Goal: Transaction & Acquisition: Book appointment/travel/reservation

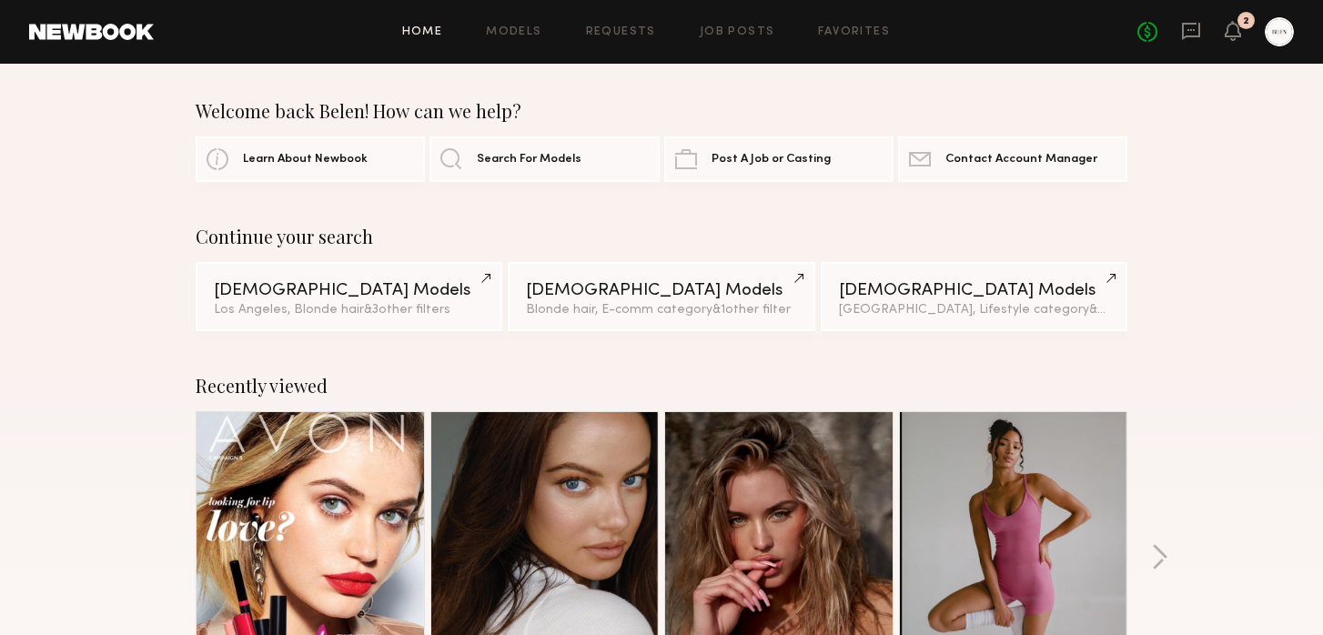
scroll to position [197, 0]
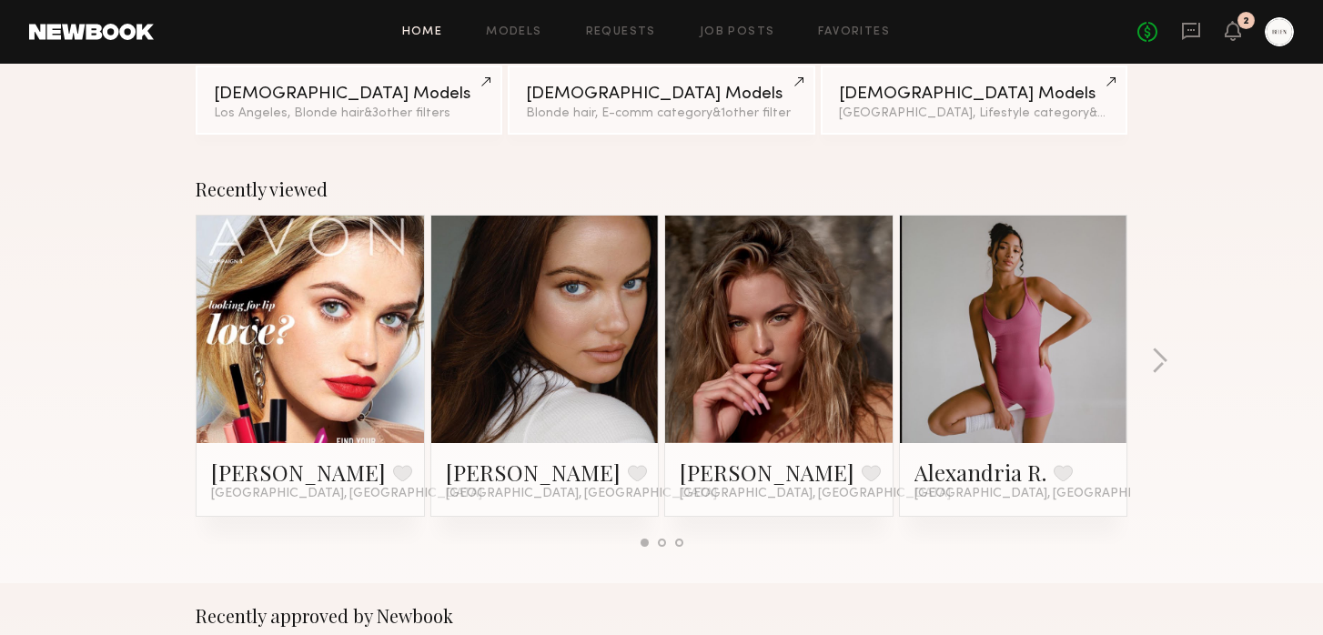
click at [790, 370] on link at bounding box center [778, 329] width 111 height 227
click at [744, 351] on link at bounding box center [778, 329] width 111 height 227
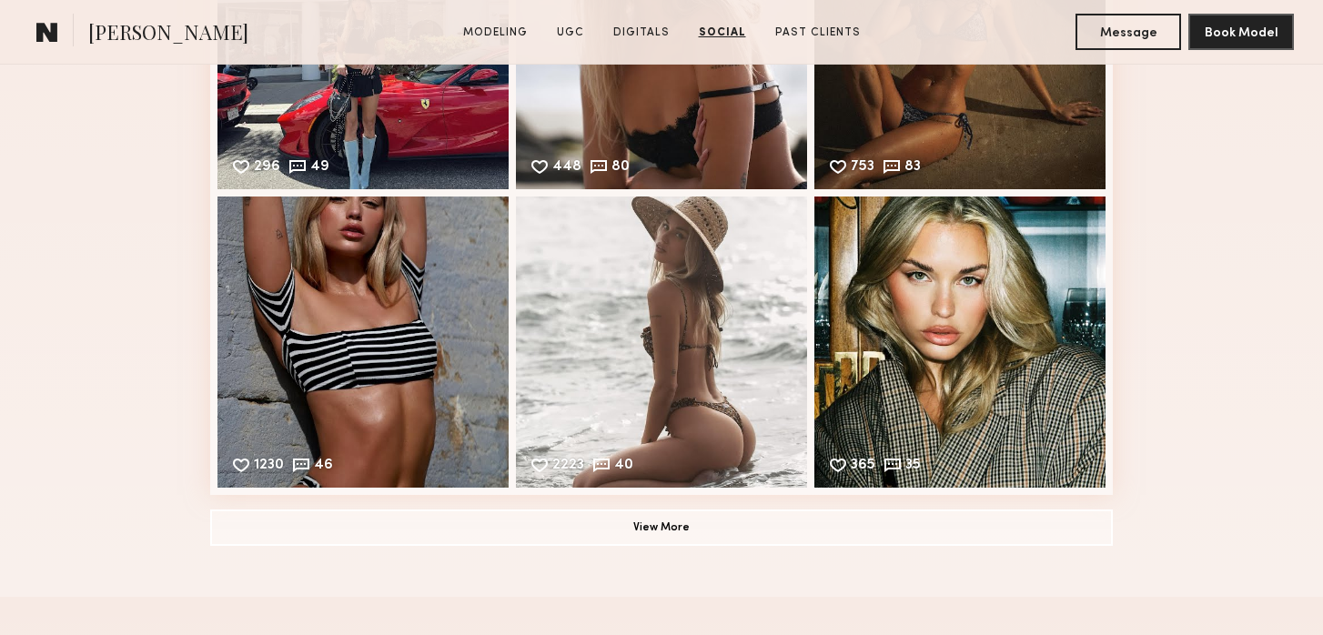
scroll to position [4262, 0]
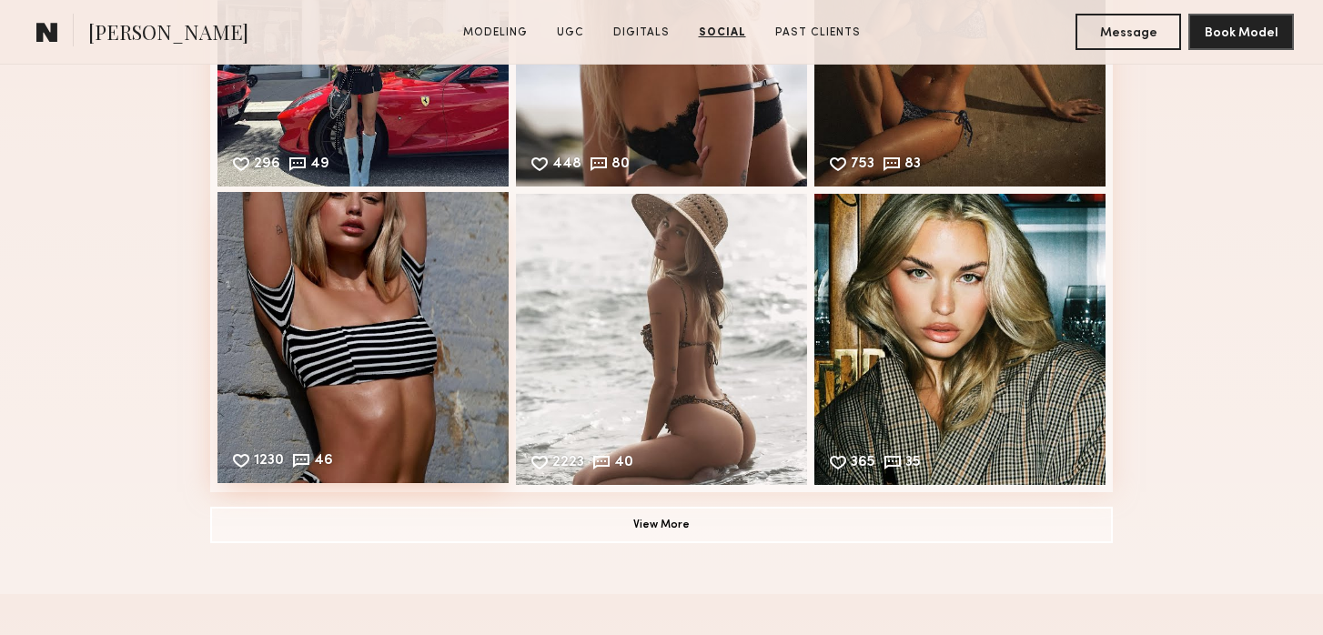
click at [373, 284] on div "1230 46 Likes & comments displayed to show model’s engagement" at bounding box center [362, 337] width 291 height 291
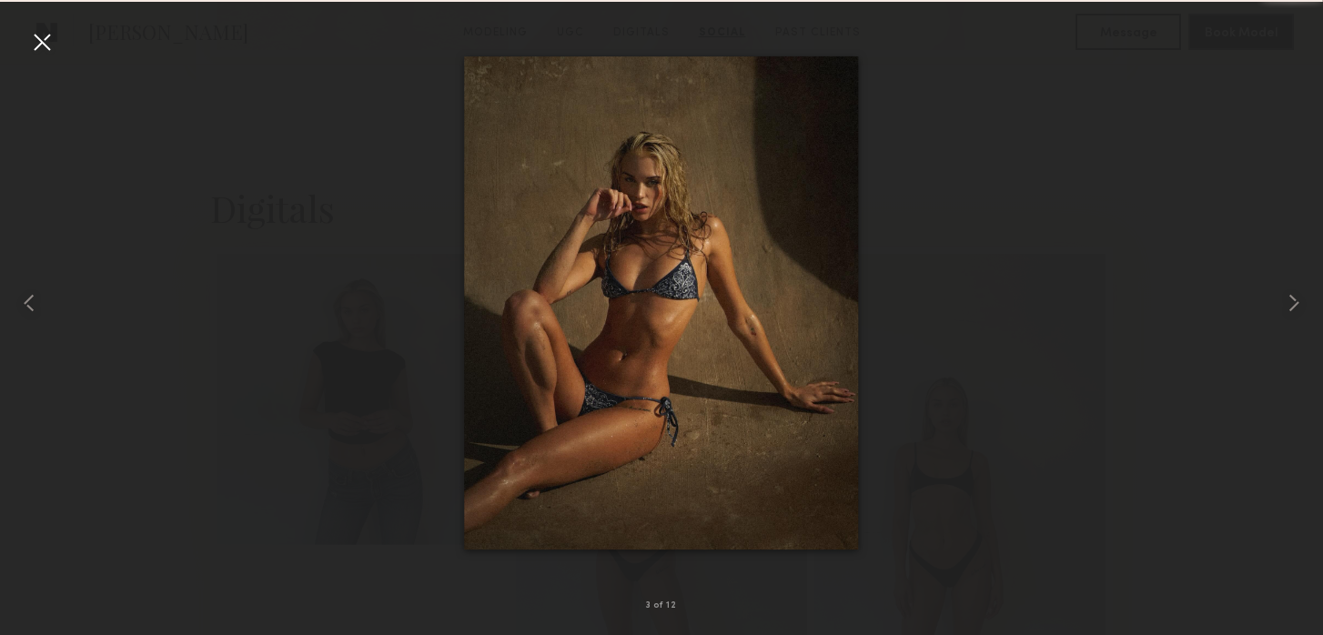
scroll to position [5404, 0]
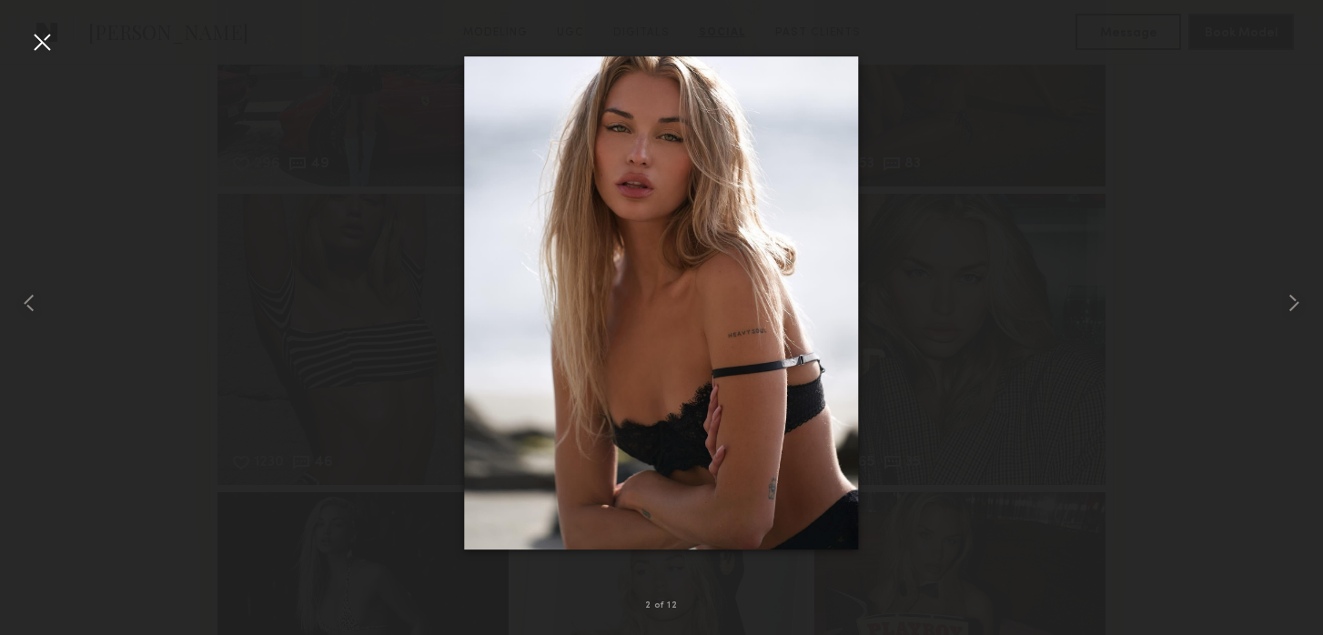
click at [42, 43] on div at bounding box center [41, 41] width 29 height 29
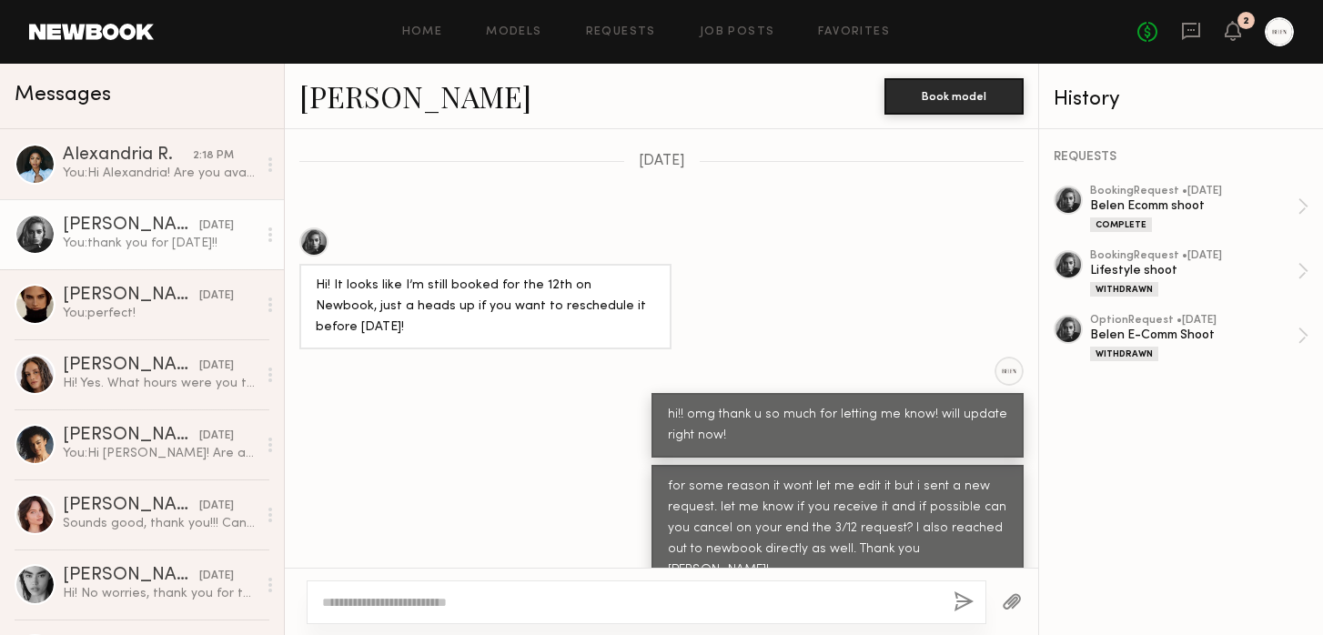
scroll to position [658, 0]
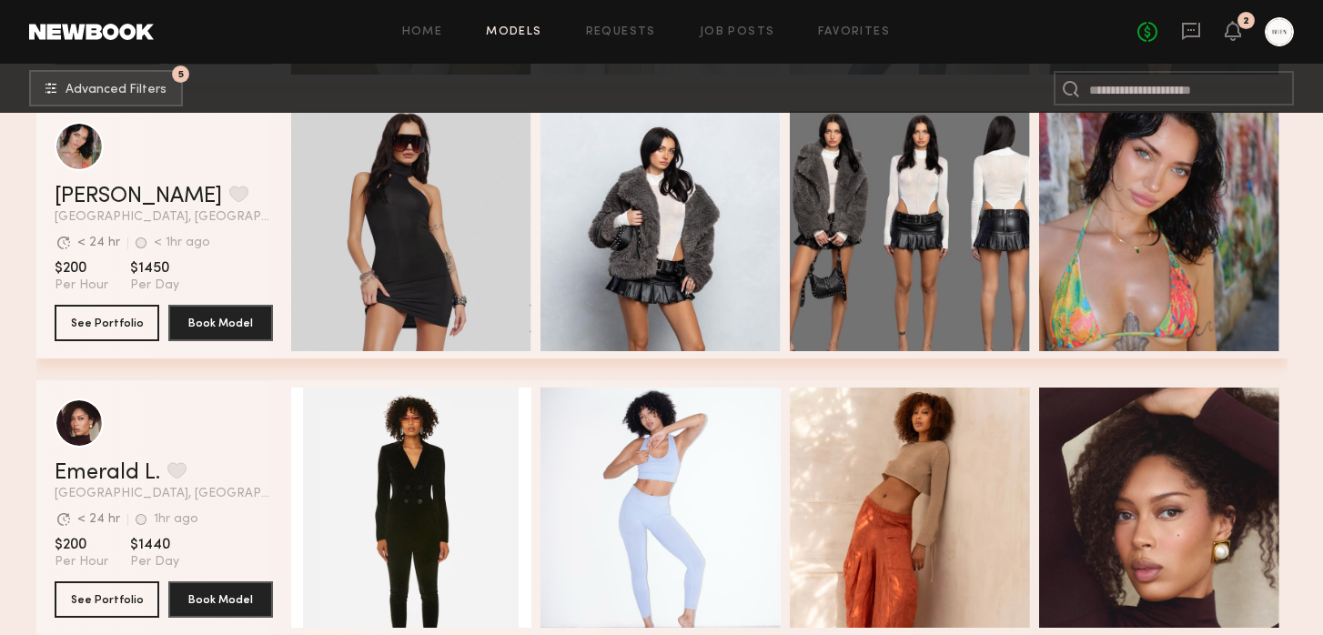
scroll to position [11939, 0]
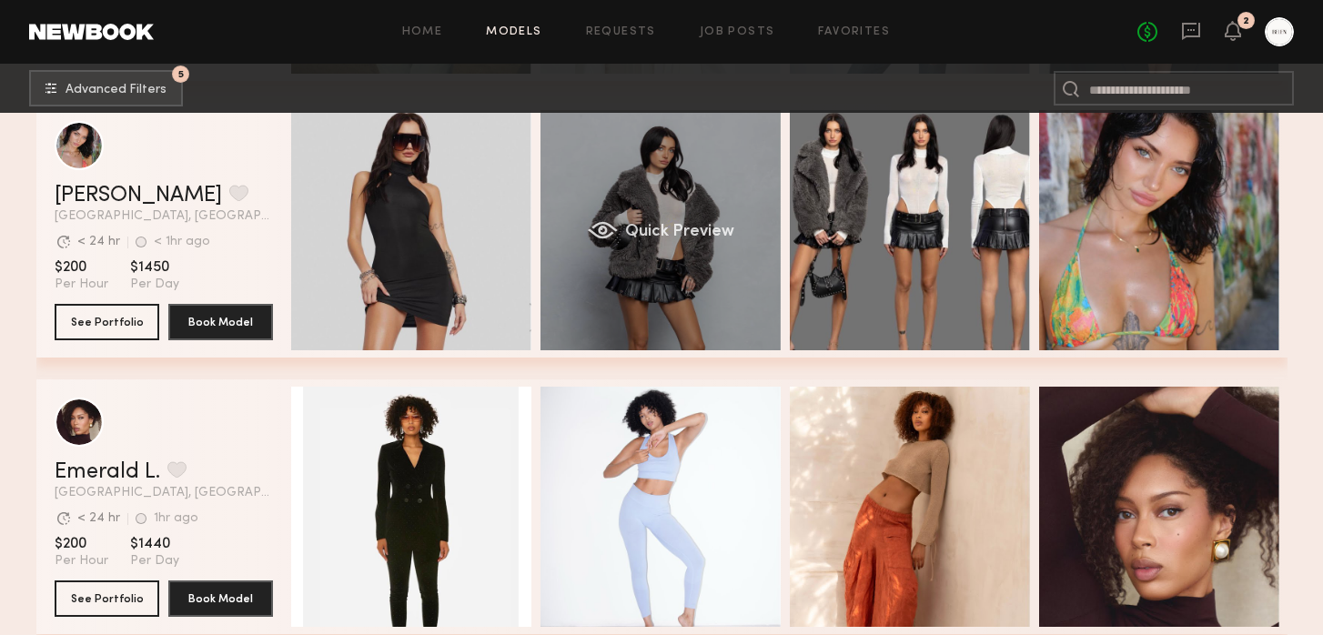
click at [711, 297] on div "Quick Preview" at bounding box center [660, 230] width 240 height 240
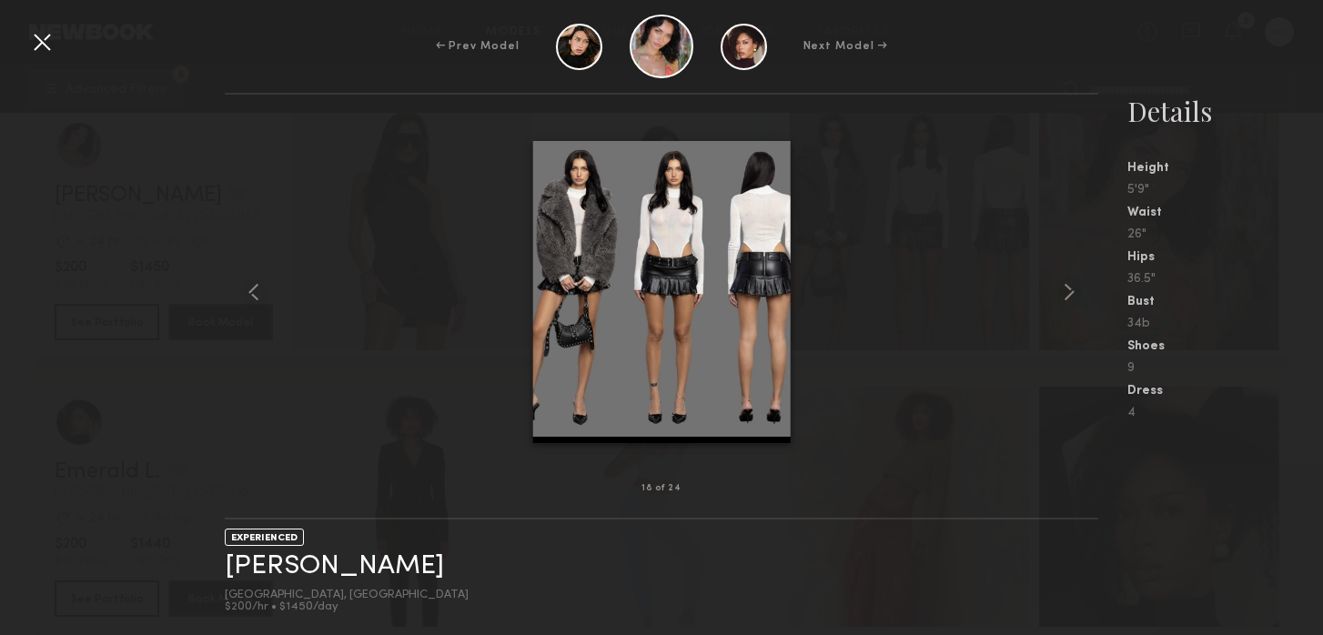
click at [36, 43] on div at bounding box center [41, 41] width 29 height 29
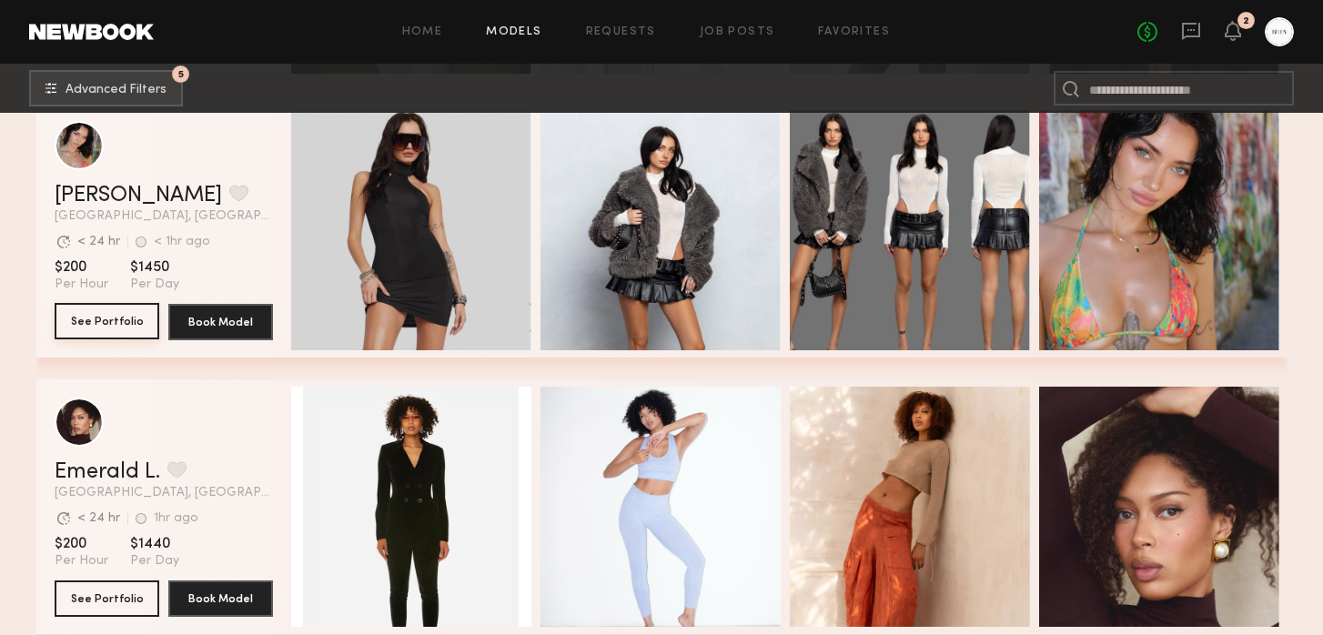
click at [107, 316] on button "See Portfolio" at bounding box center [107, 321] width 105 height 36
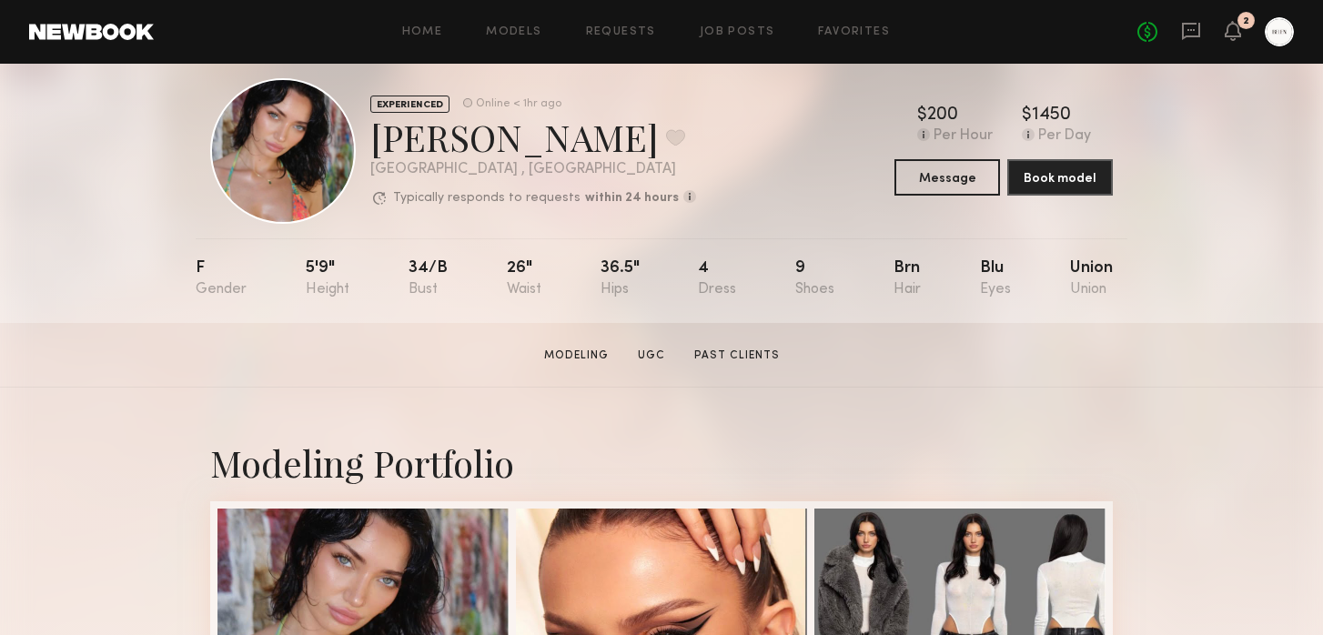
scroll to position [32, 0]
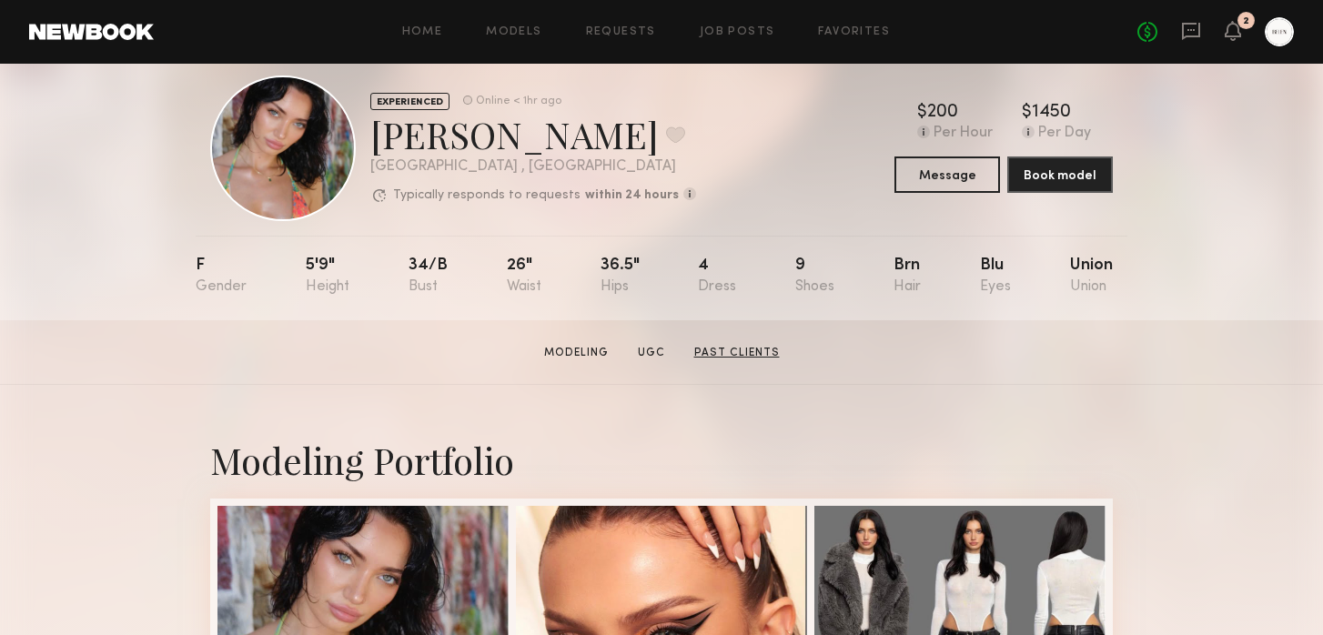
click at [740, 352] on link "Past Clients" at bounding box center [737, 353] width 100 height 16
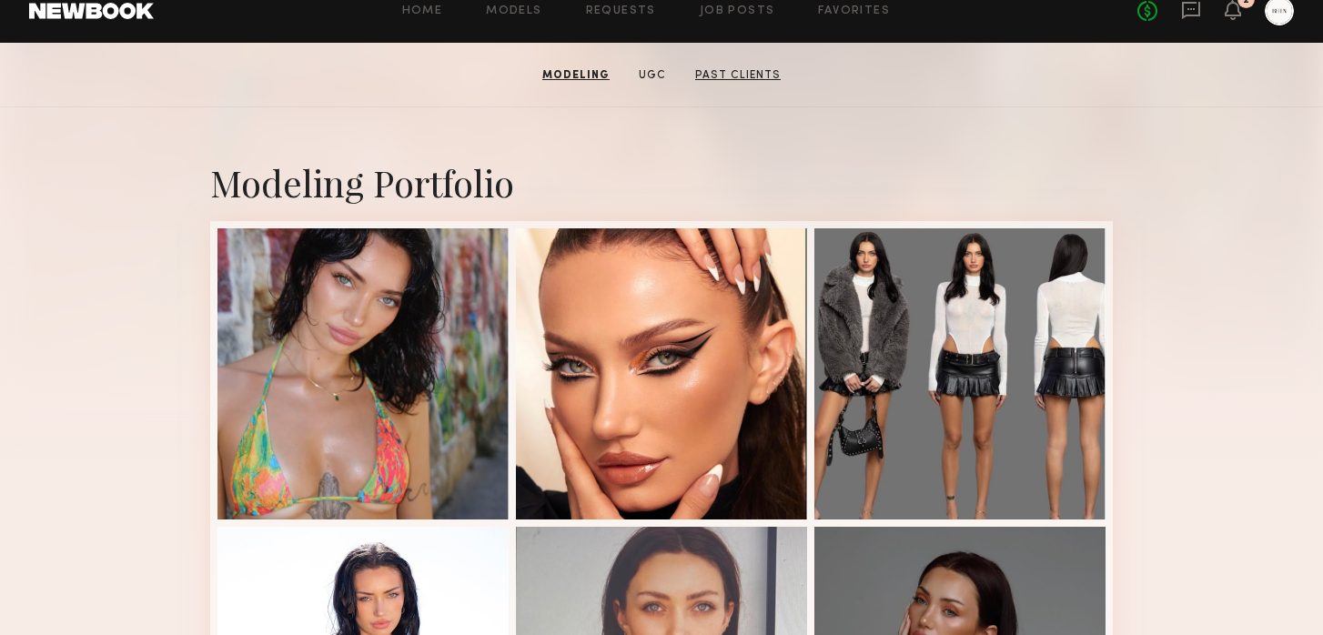
scroll to position [0, 0]
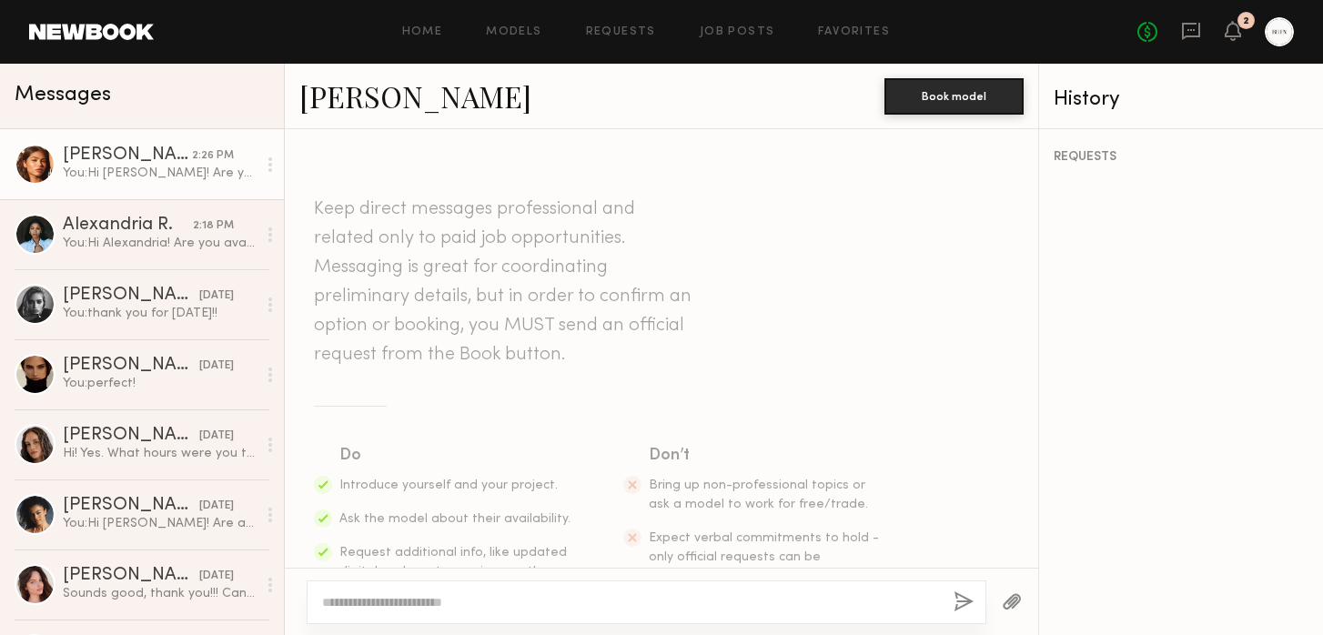
scroll to position [368, 0]
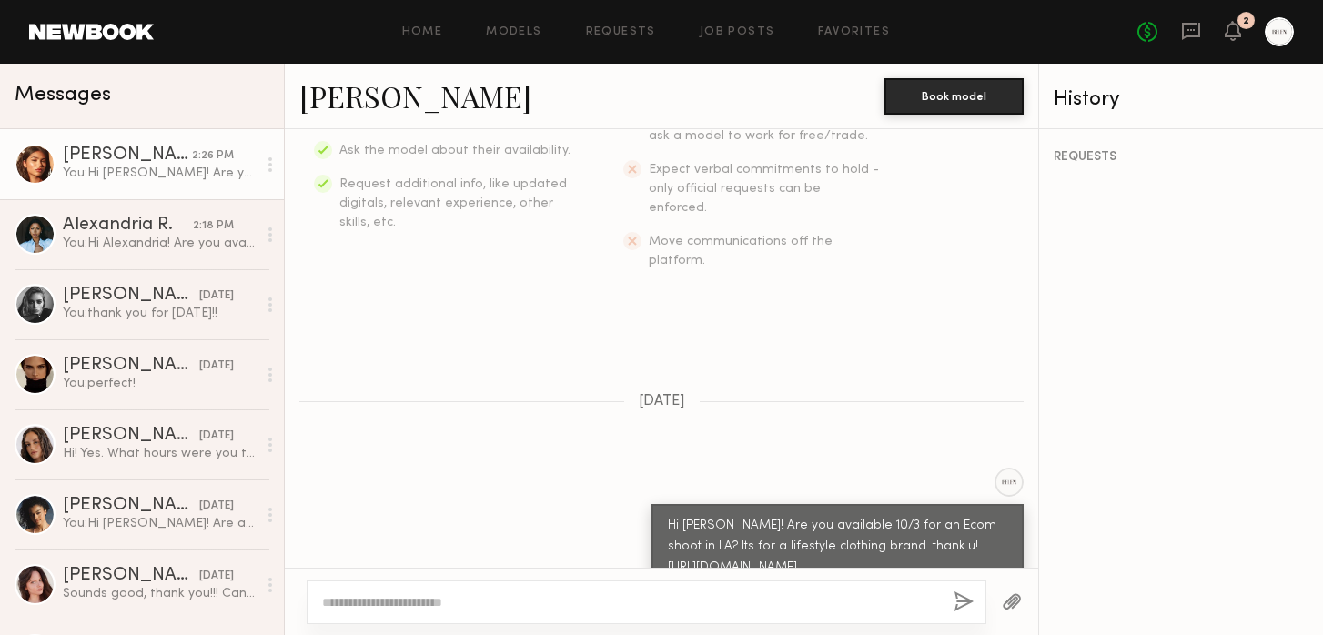
click at [449, 341] on div "Keep direct messages professional and related only to paid job opportunities. M…" at bounding box center [661, 348] width 753 height 439
click at [379, 87] on link "Amanda L." at bounding box center [415, 95] width 232 height 39
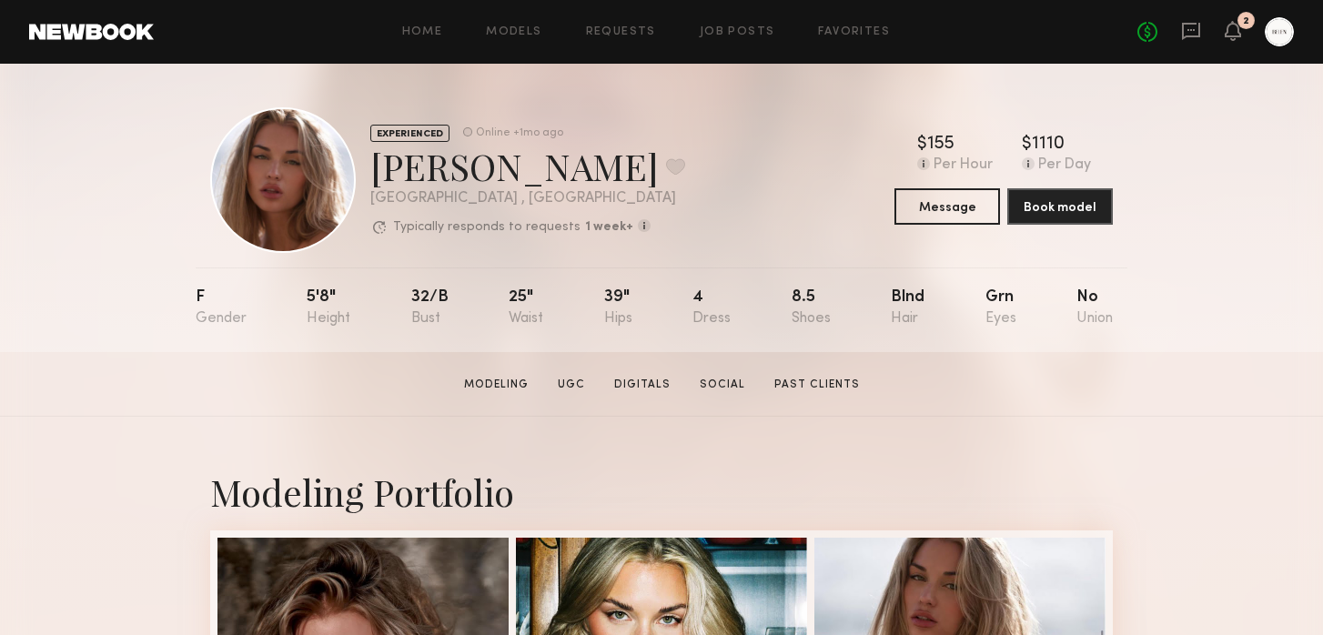
click at [18, 156] on div "EXPERIENCED Online +1mo ago [PERSON_NAME] Favorite [GEOGRAPHIC_DATA] , [GEOGRAP…" at bounding box center [661, 208] width 1323 height 288
